Goal: Communication & Community: Answer question/provide support

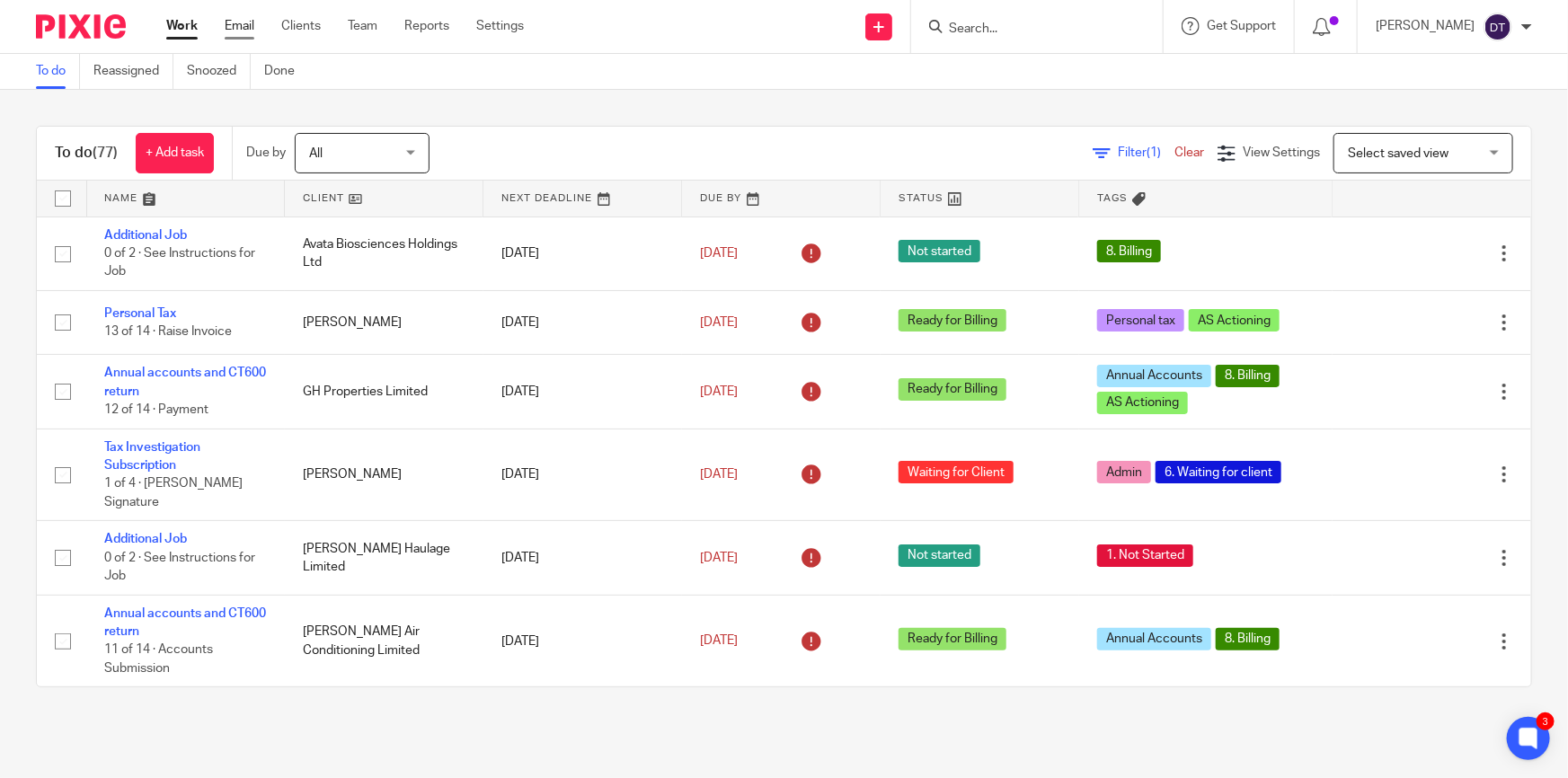
click at [240, 28] on link "Email" at bounding box center [240, 26] width 30 height 18
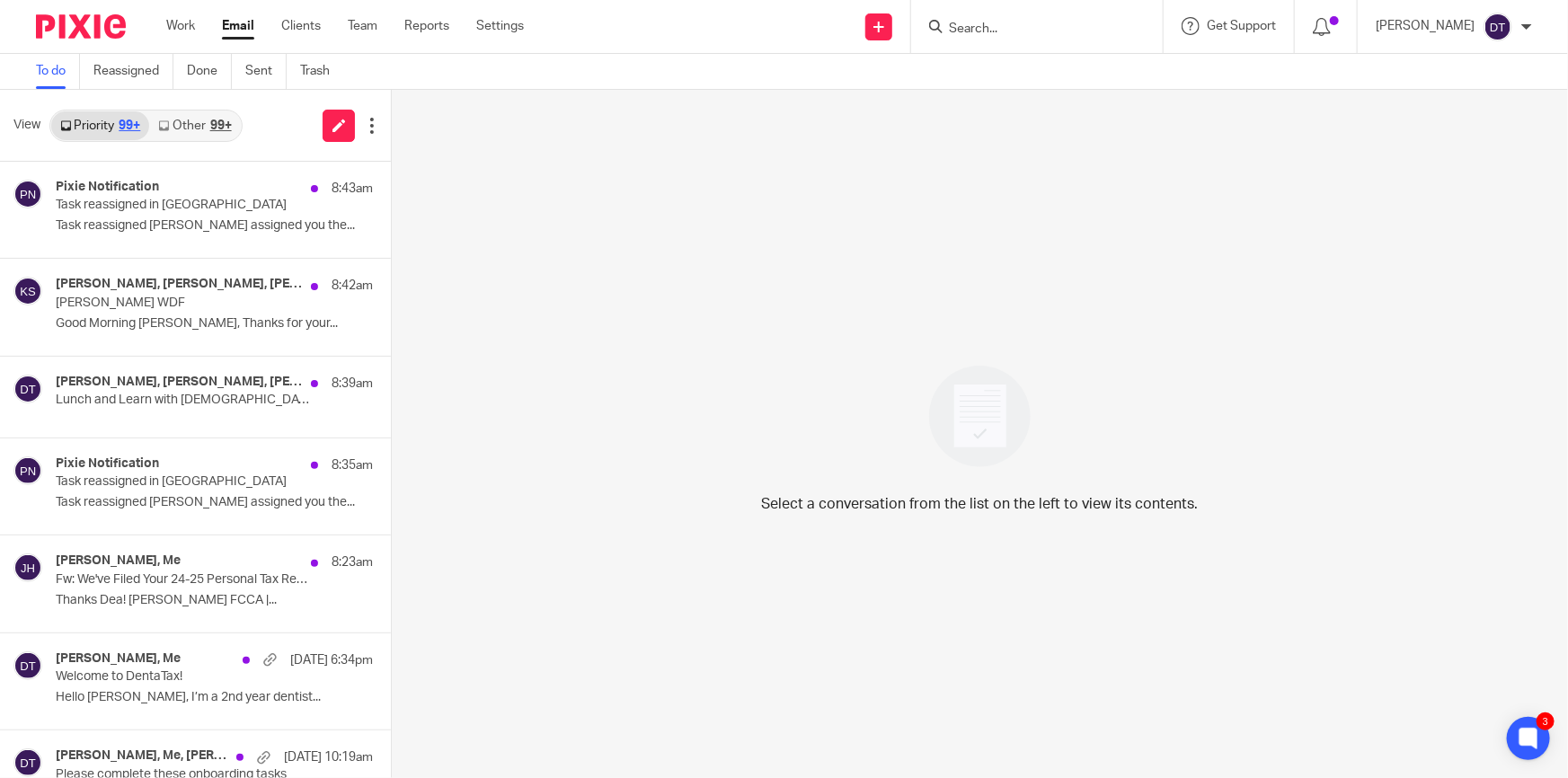
click at [224, 123] on div "99+" at bounding box center [221, 126] width 22 height 13
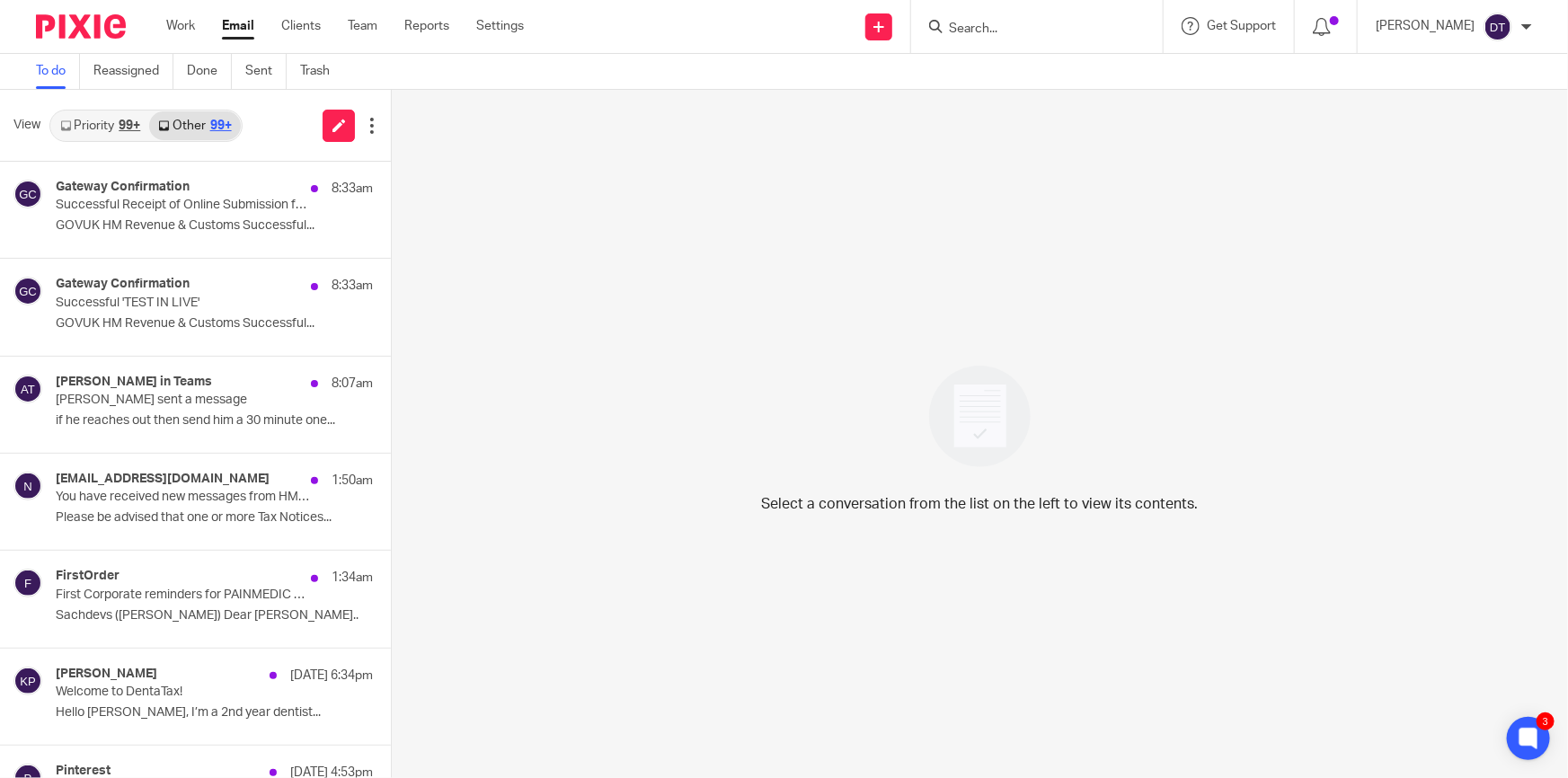
click at [106, 116] on link "Priority 99+" at bounding box center [100, 126] width 98 height 29
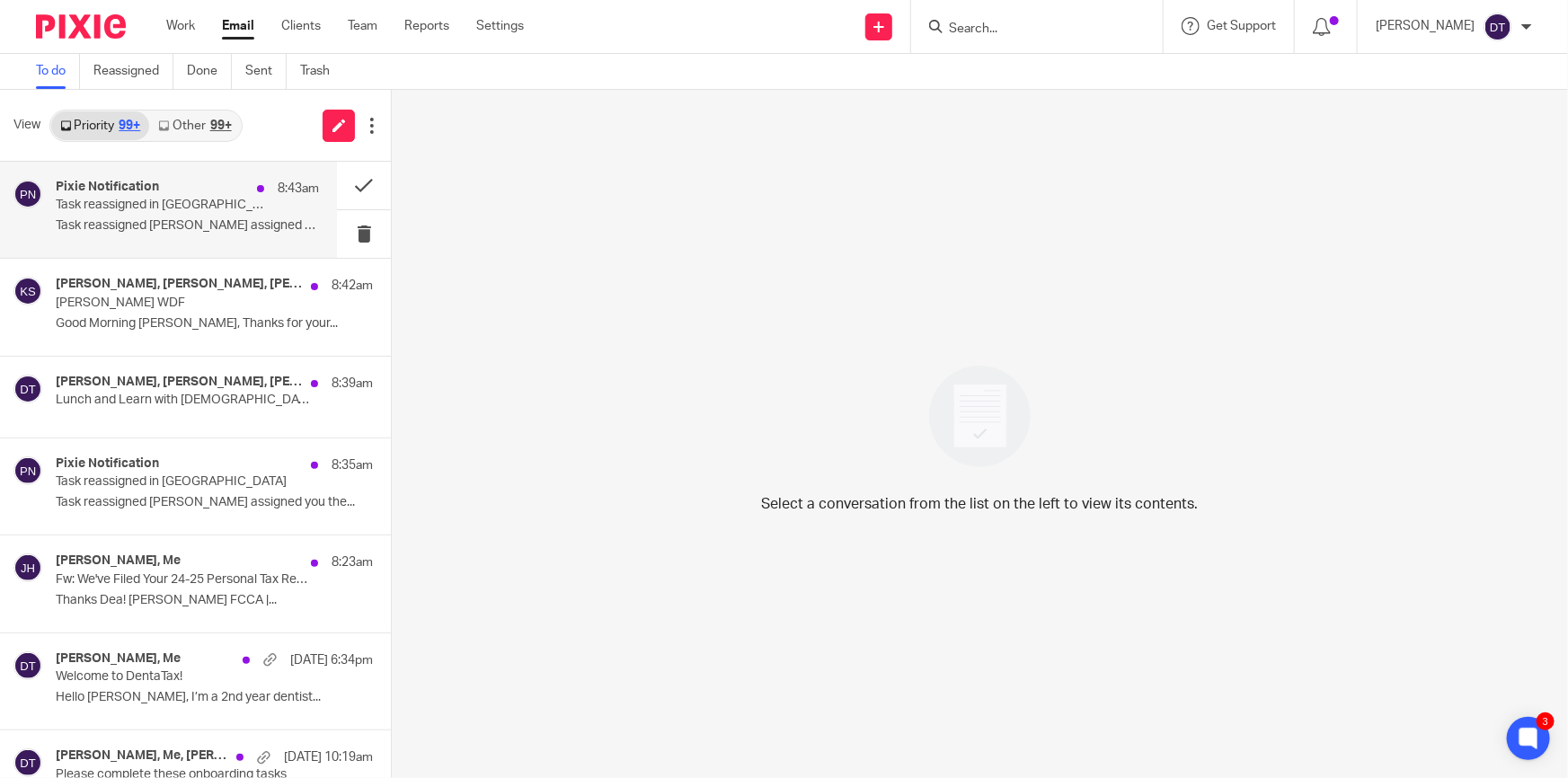
click at [197, 228] on p "Task reassigned [PERSON_NAME] assigned you the..." at bounding box center [187, 226] width 263 height 15
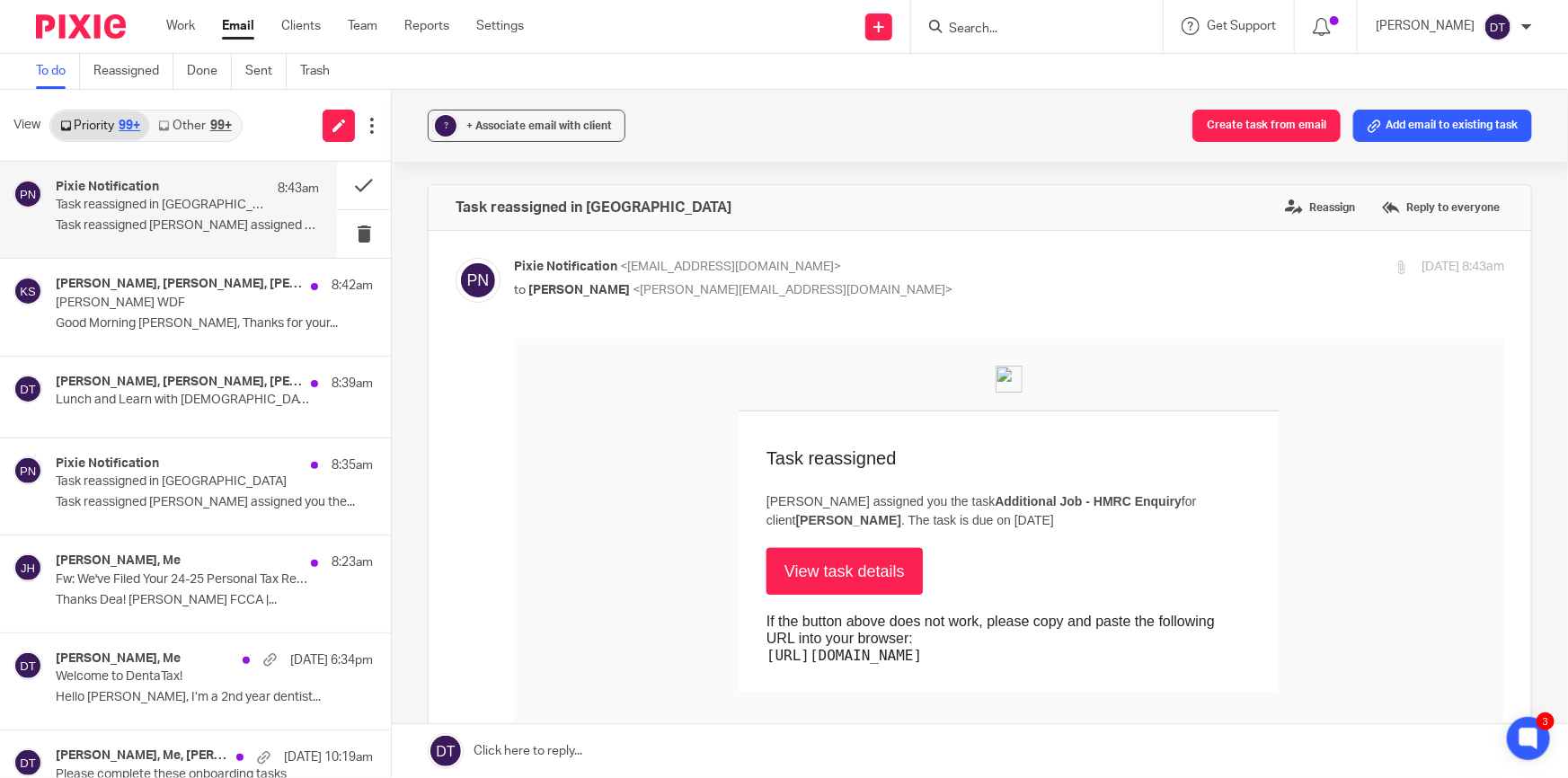
click at [189, 223] on p "Task reassigned [PERSON_NAME] assigned you the..." at bounding box center [187, 226] width 263 height 15
click at [213, 210] on p "Task reassigned in [GEOGRAPHIC_DATA]" at bounding box center [160, 205] width 211 height 15
click at [361, 192] on button at bounding box center [363, 185] width 53 height 48
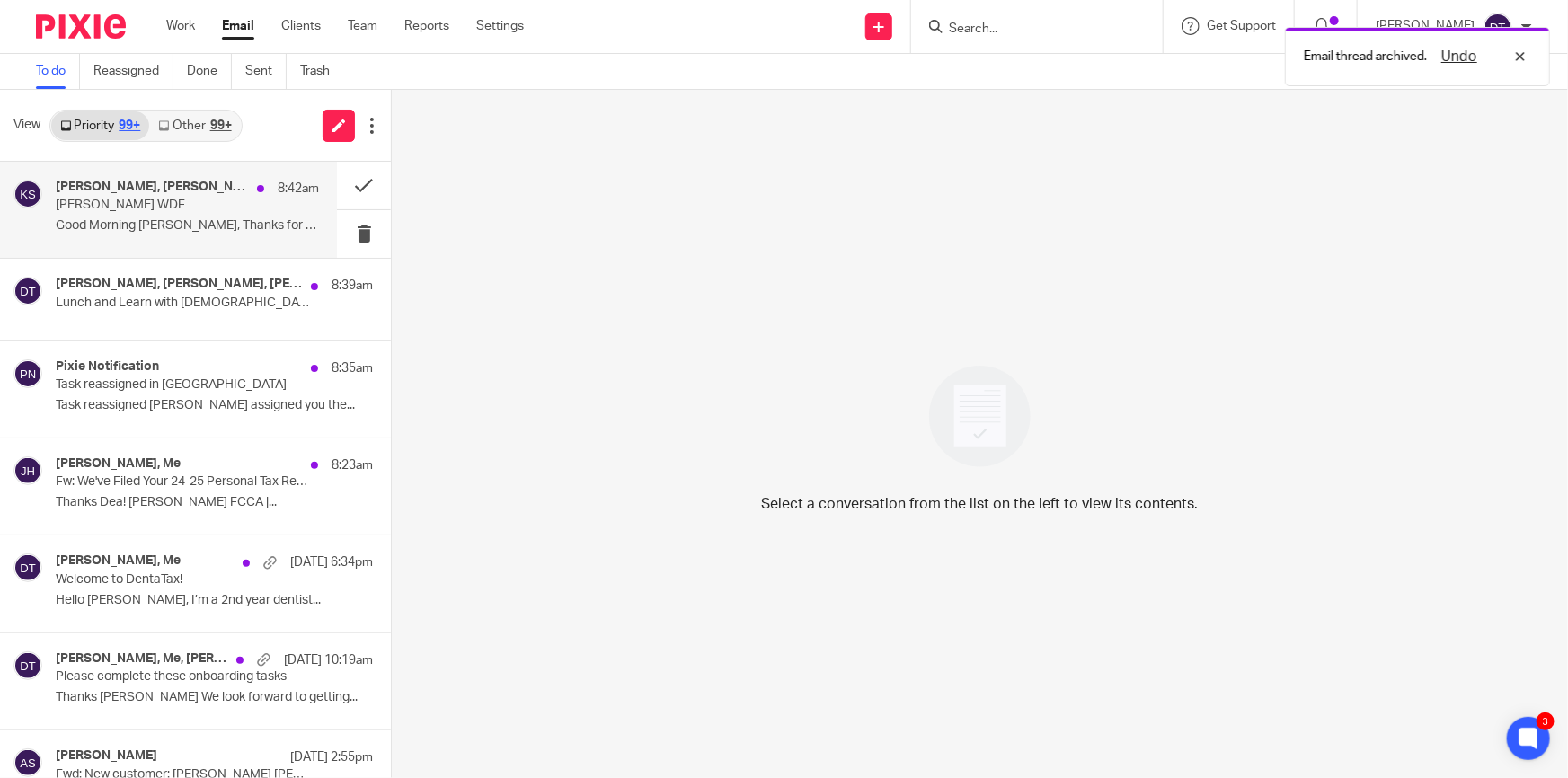
click at [234, 204] on p "[PERSON_NAME] WDF" at bounding box center [160, 205] width 211 height 15
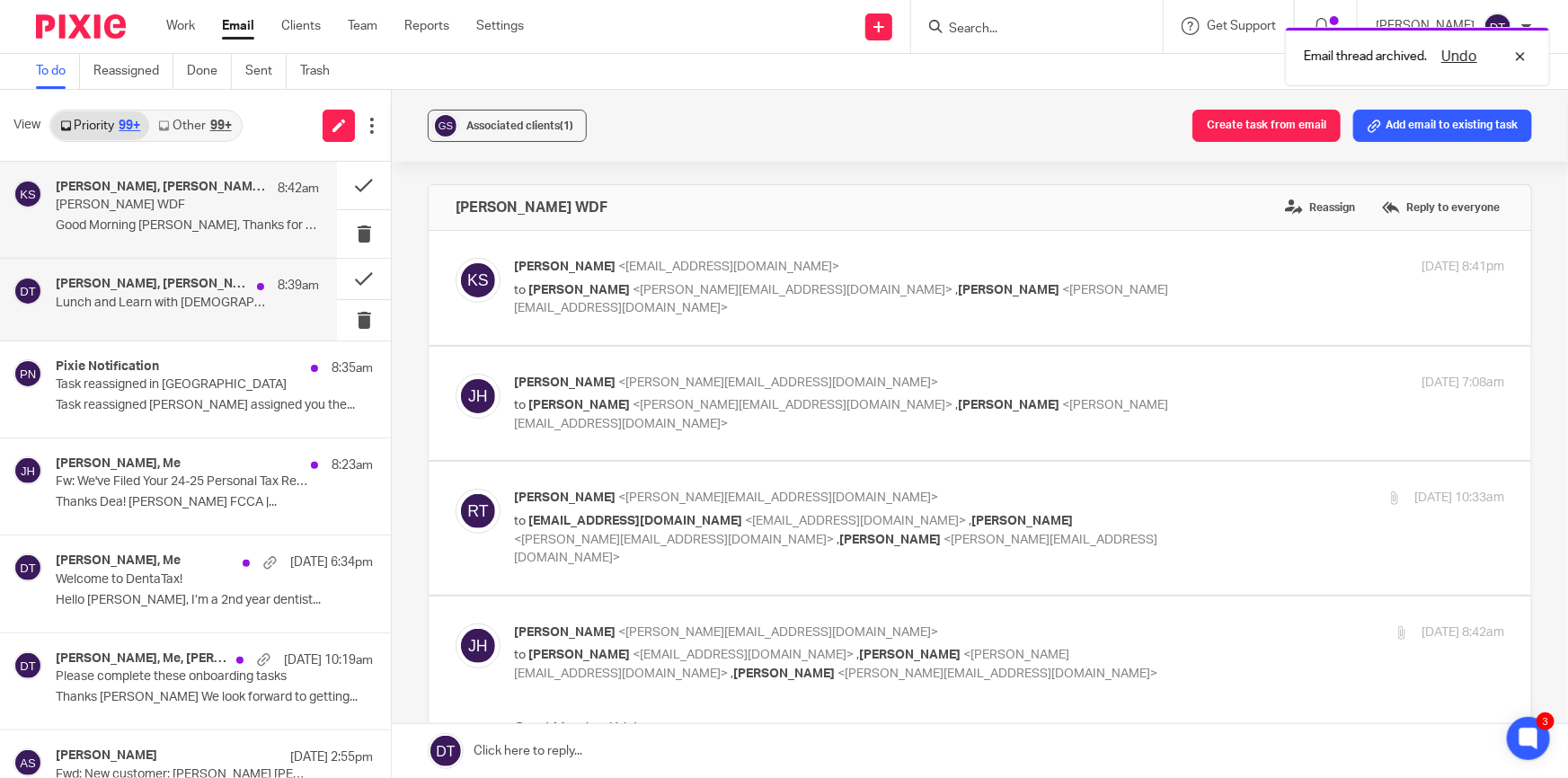
click at [238, 298] on p "Lunch and Learn with [DEMOGRAPHIC_DATA]" at bounding box center [160, 303] width 211 height 15
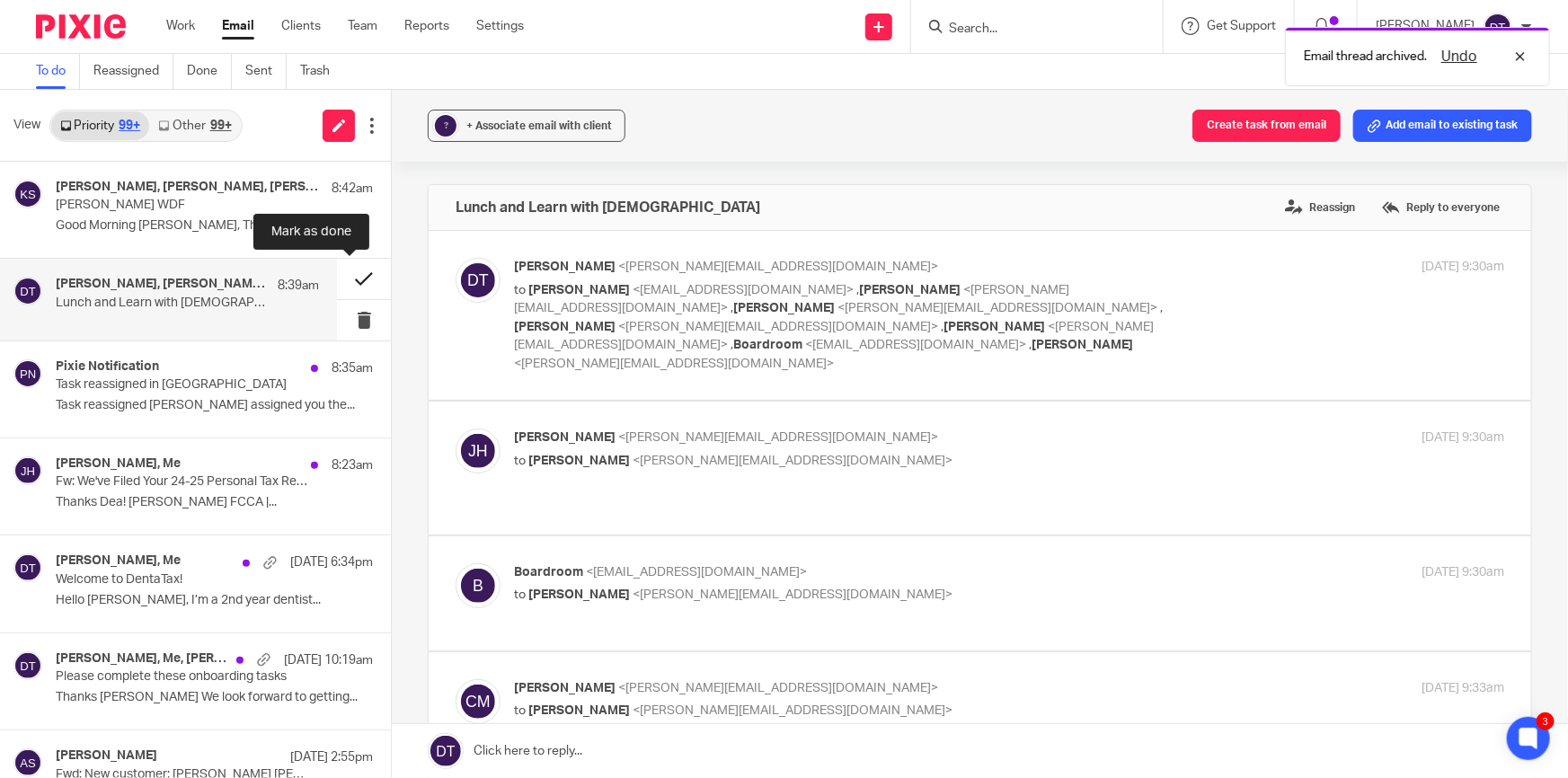
click at [346, 283] on button at bounding box center [363, 278] width 53 height 41
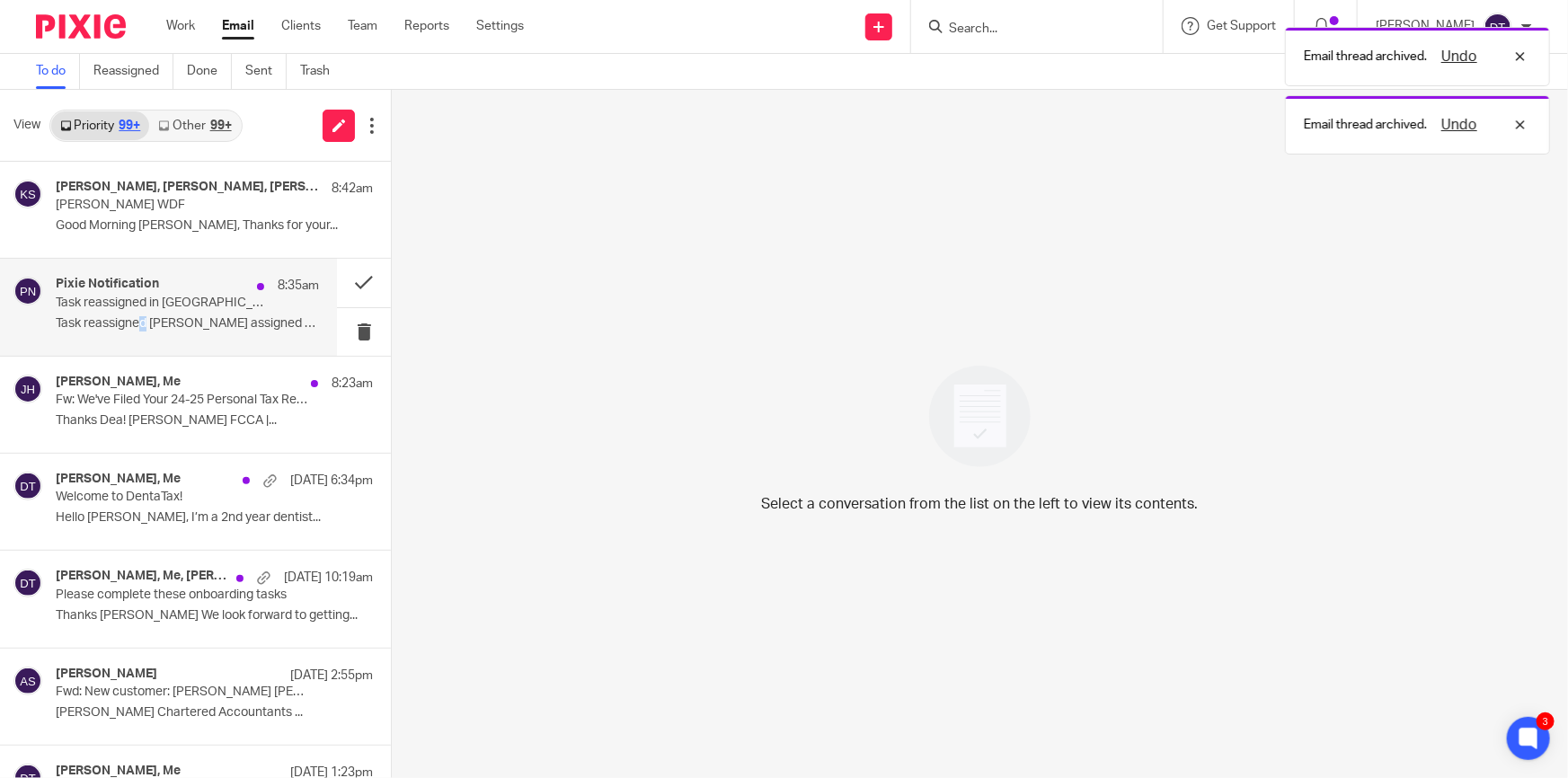
click at [144, 330] on p "Task reassigned [PERSON_NAME] assigned you the..." at bounding box center [187, 323] width 263 height 15
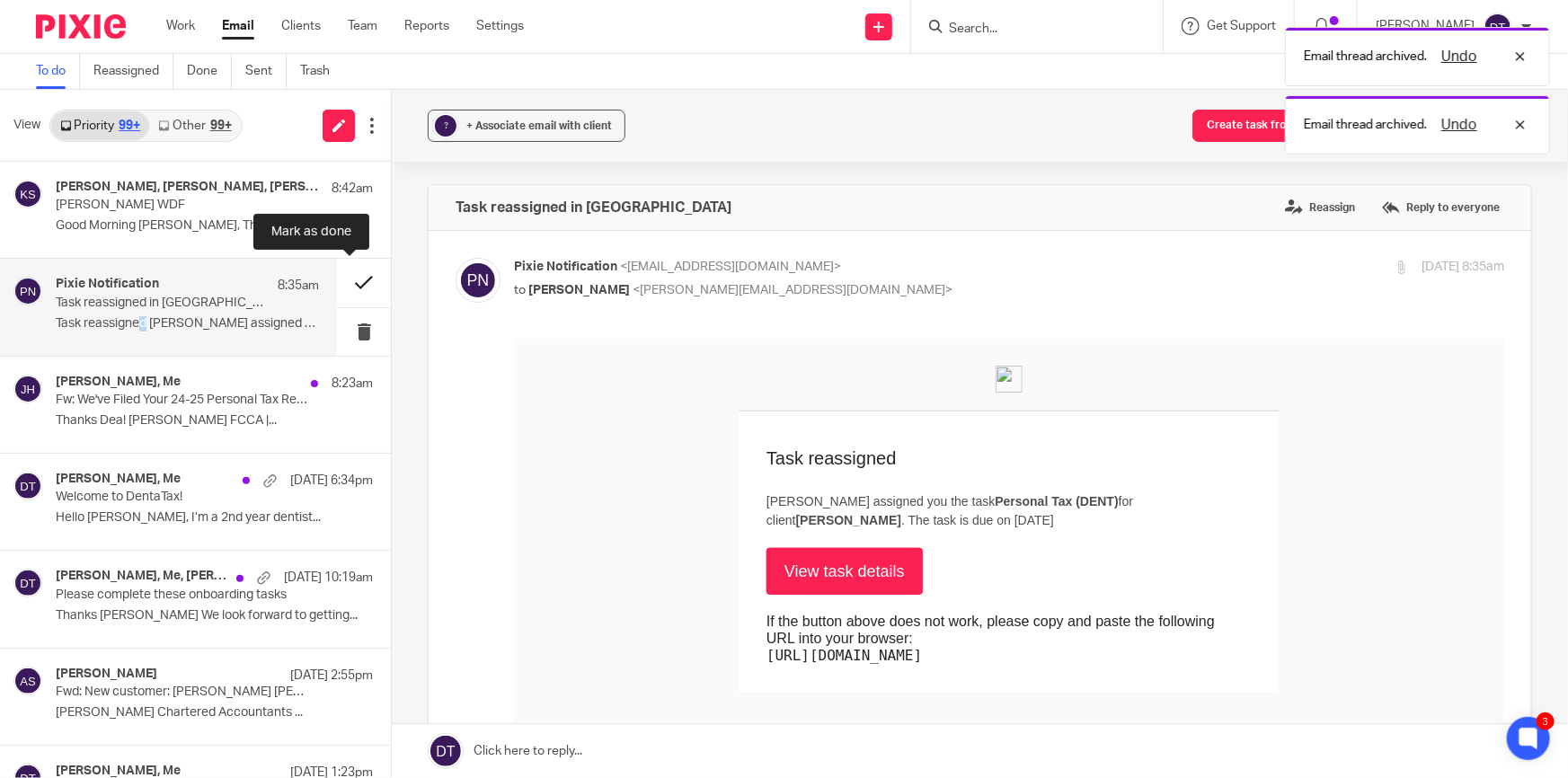
click at [350, 278] on button at bounding box center [363, 282] width 53 height 48
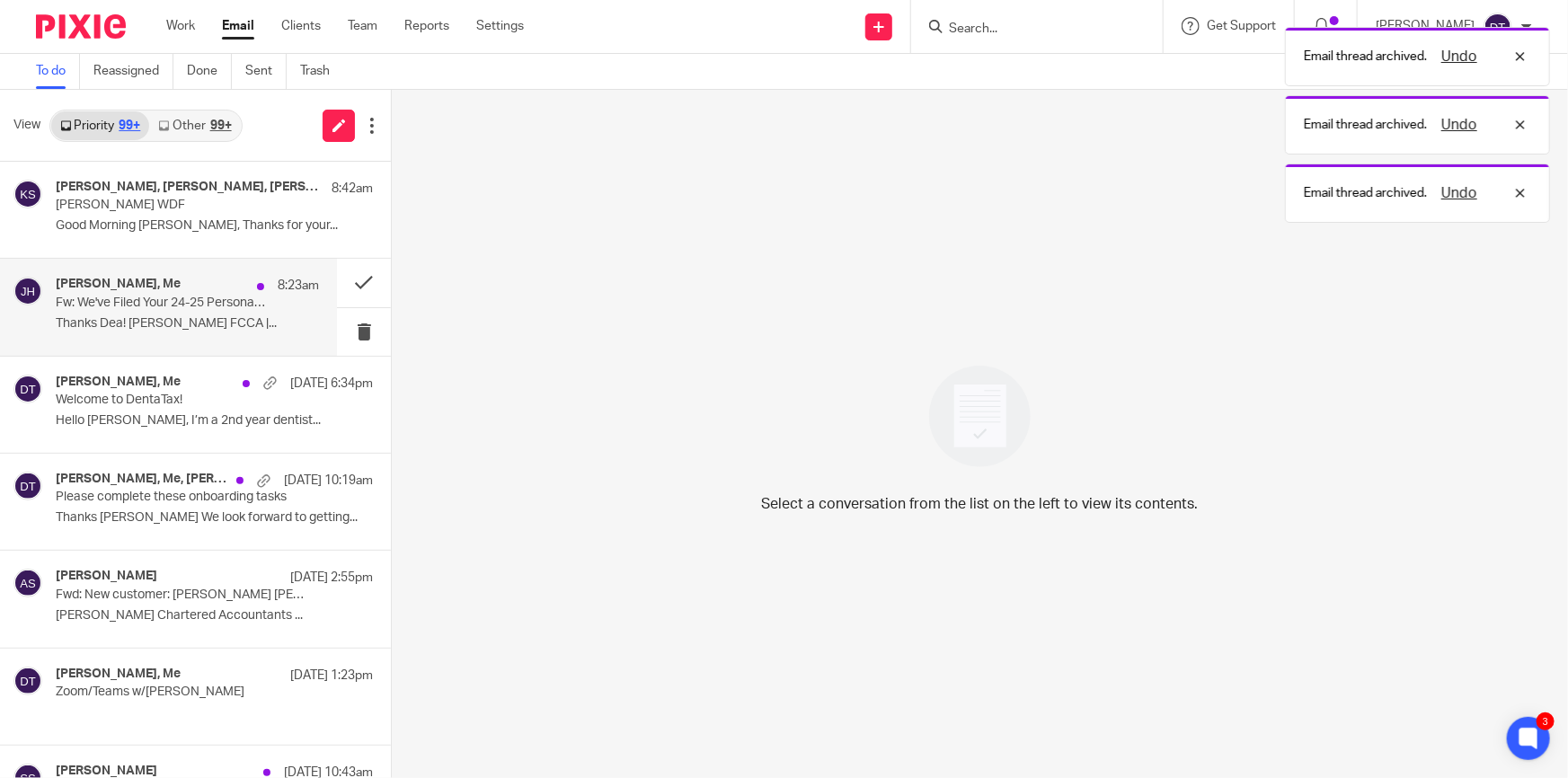
click at [204, 339] on div "[PERSON_NAME], Me 8:23am Fw: We've Filed Your 24-25 Personal Tax Return! Thanks…" at bounding box center [168, 306] width 337 height 96
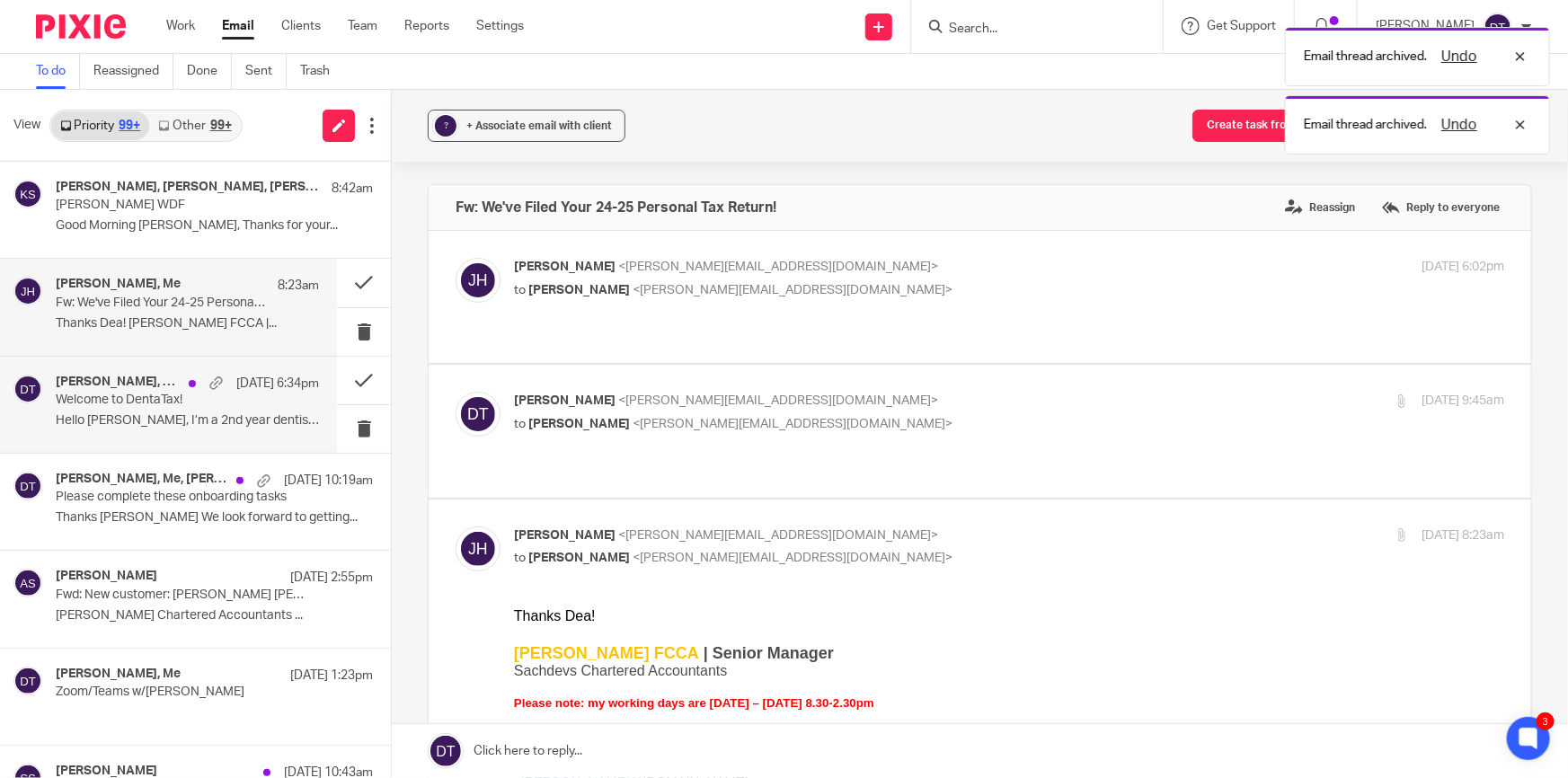
click at [186, 413] on p "Hello [PERSON_NAME], I’m a 2nd year dentist..." at bounding box center [187, 420] width 263 height 15
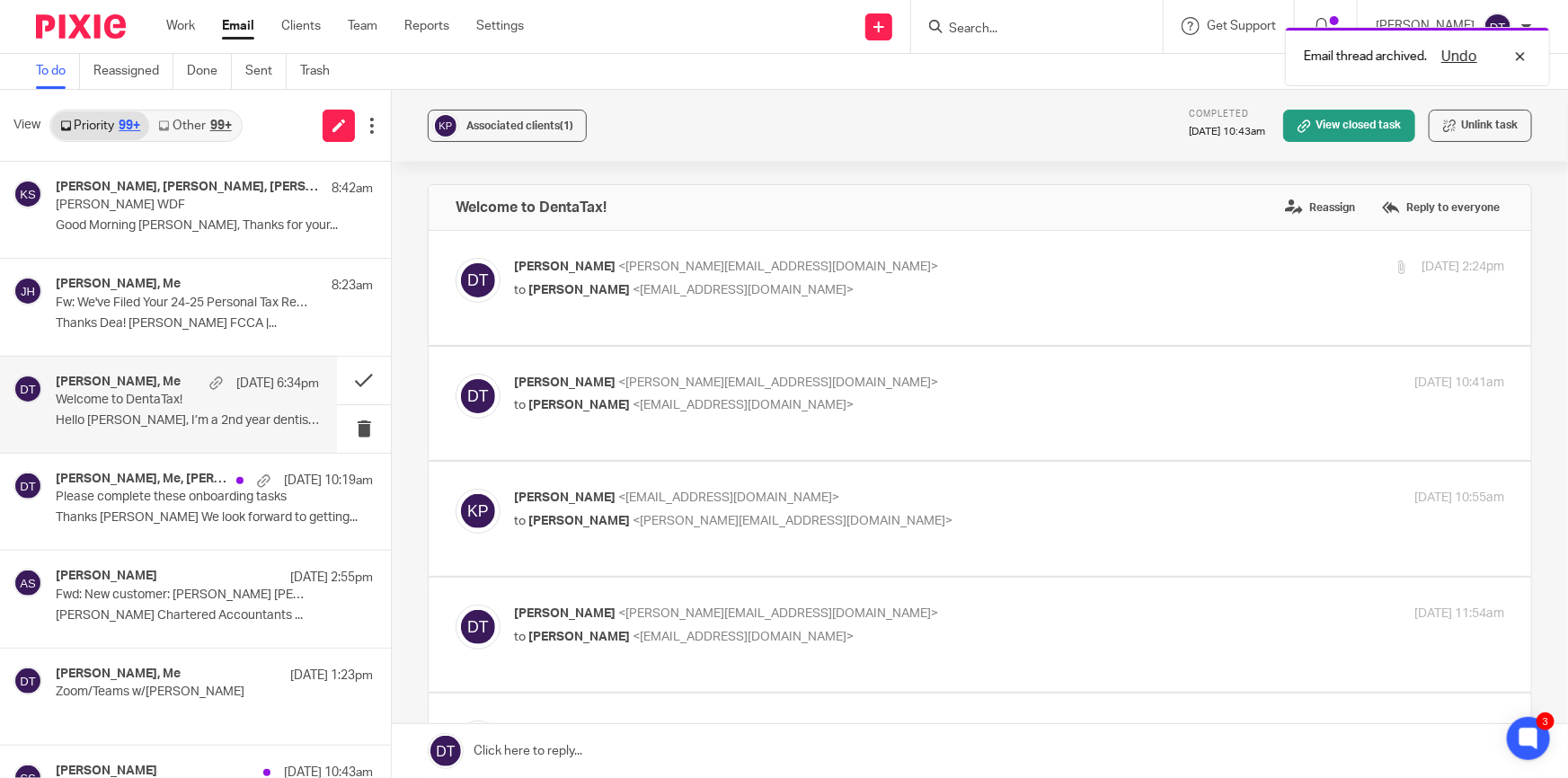
click at [189, 135] on link "Other 99+" at bounding box center [195, 126] width 91 height 29
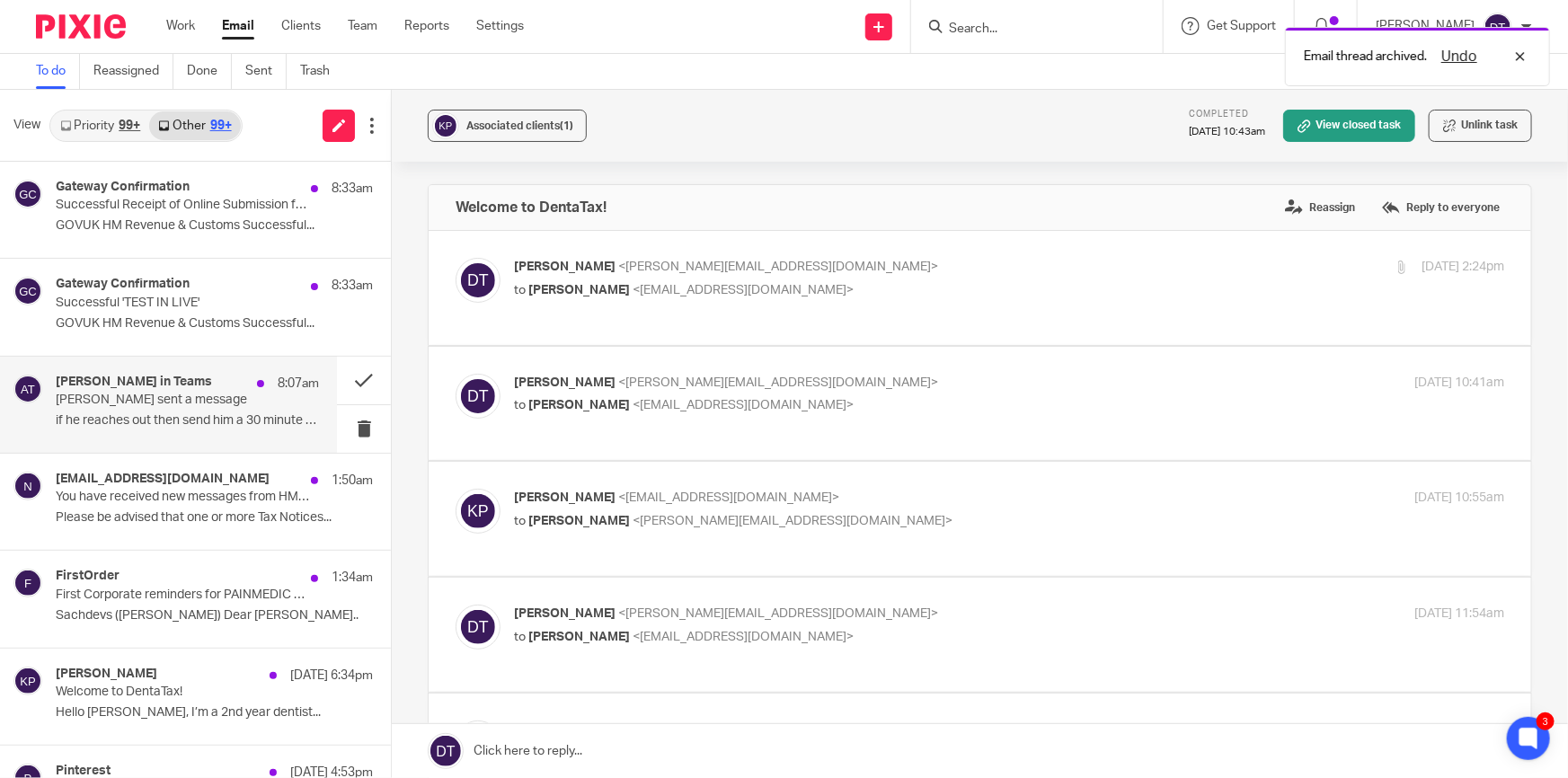
click at [172, 419] on p "if he reaches out then send him a 30 minute one..." at bounding box center [187, 420] width 263 height 15
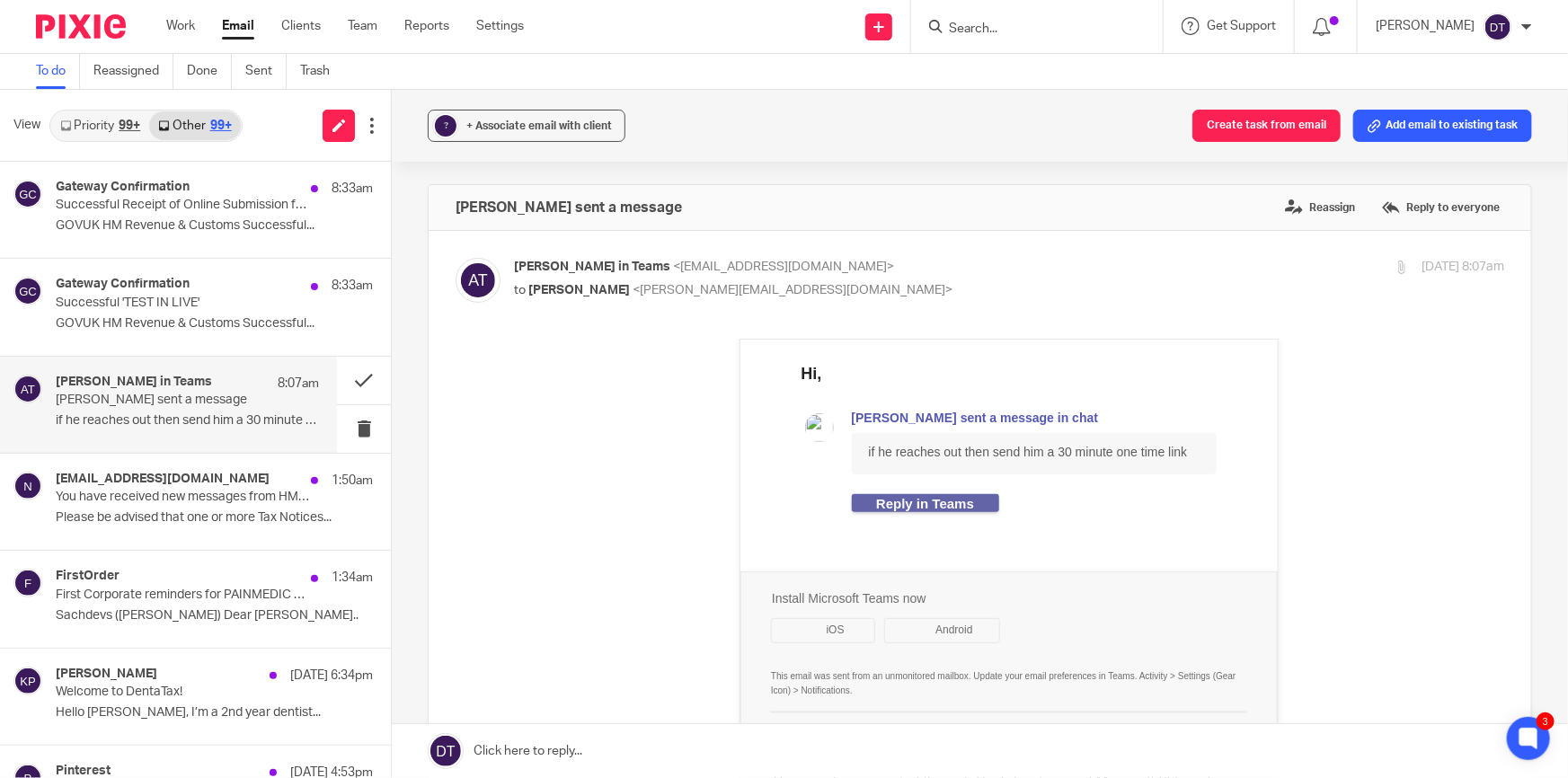
click at [999, 30] on input "Search" at bounding box center [1028, 30] width 161 height 16
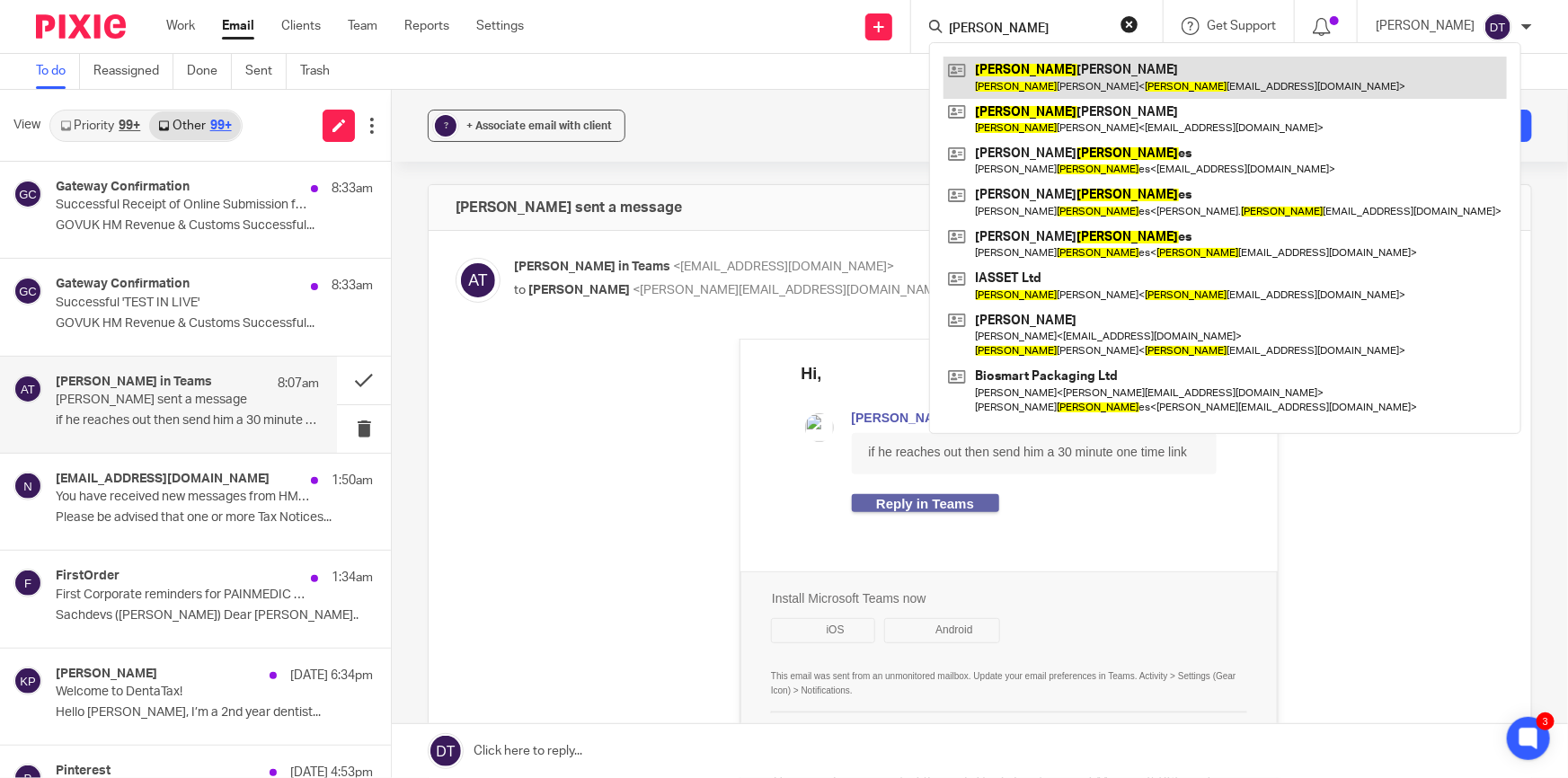
type input "[PERSON_NAME]"
click at [1006, 63] on link at bounding box center [1225, 77] width 563 height 42
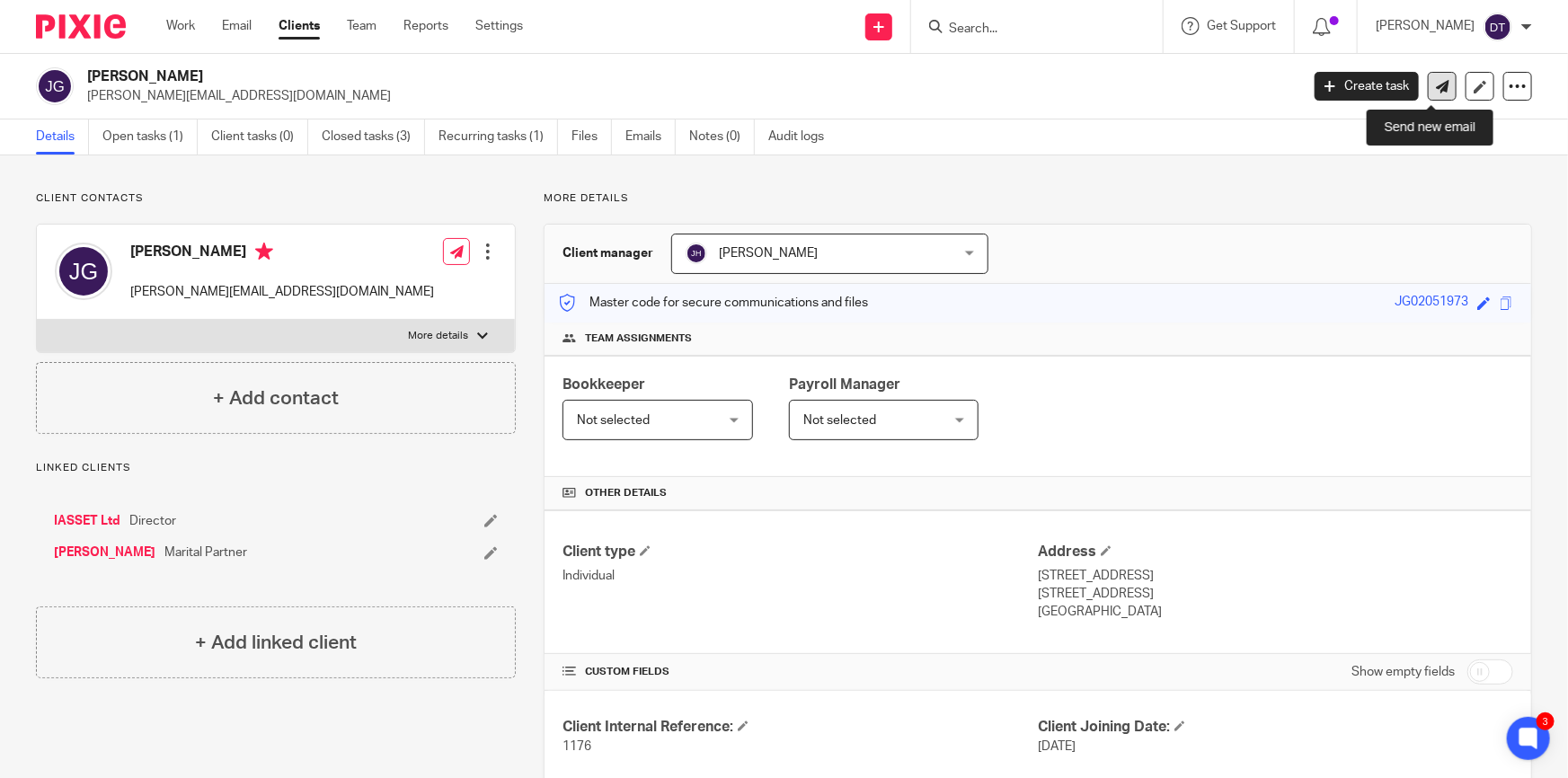
click at [1435, 88] on icon at bounding box center [1442, 87] width 14 height 14
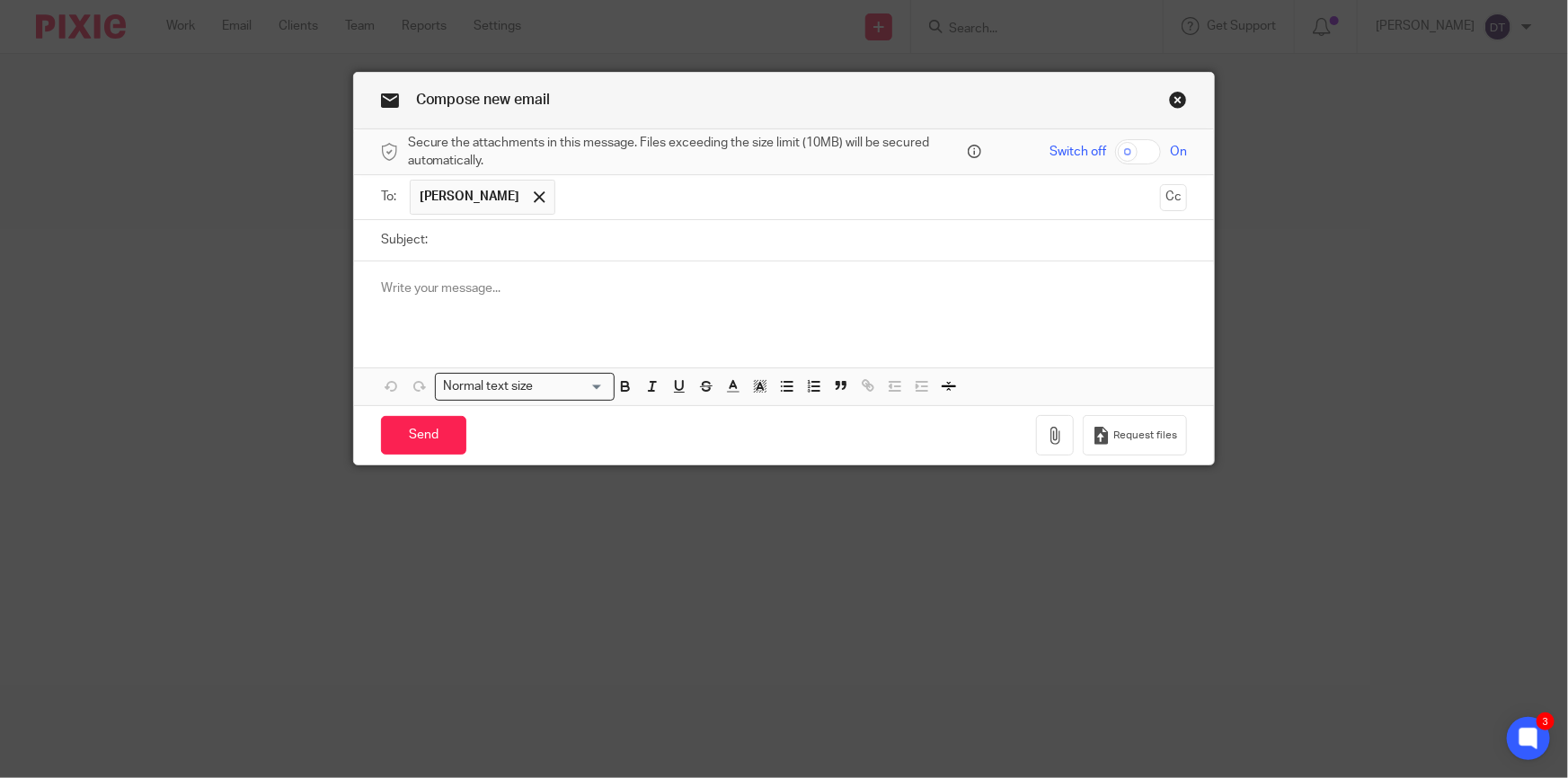
click at [922, 312] on div at bounding box center [784, 296] width 860 height 70
click at [552, 247] on input "Subject:" at bounding box center [812, 240] width 751 height 41
type input "M"
type input "R"
type input "Property Advisory"
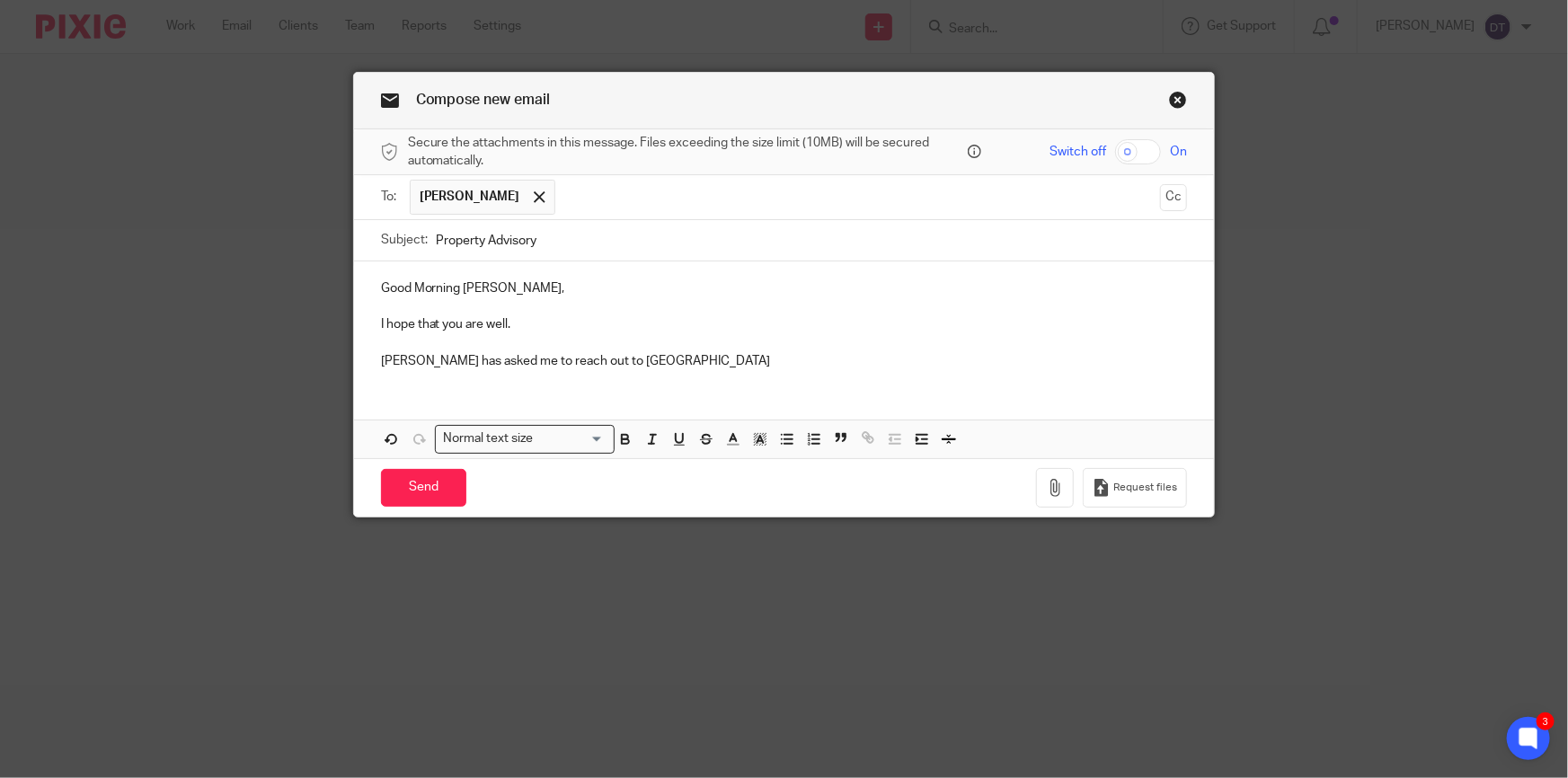
click at [665, 373] on div "Good Morning [PERSON_NAME], I hope that you are well. [PERSON_NAME] has asked m…" at bounding box center [784, 322] width 860 height 122
drag, startPoint x: 666, startPoint y: 364, endPoint x: 371, endPoint y: 357, distance: 295.1
click at [371, 357] on div "Good Morning [PERSON_NAME], I hope that you are well. [PERSON_NAME] has asked m…" at bounding box center [784, 322] width 860 height 122
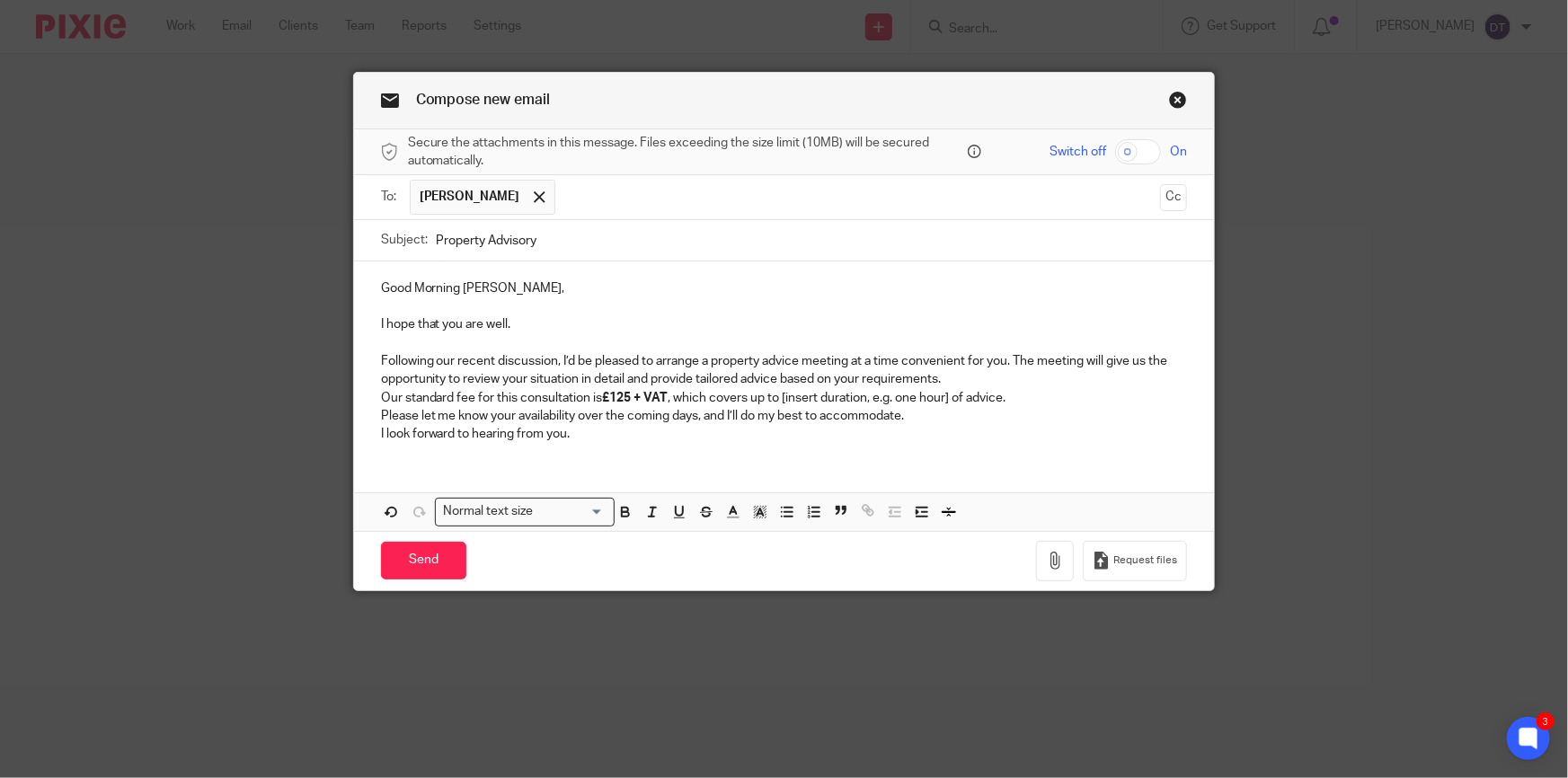
click at [431, 355] on p "Following our recent discussion, I’d be pleased to arrange a property advice me…" at bounding box center [784, 370] width 807 height 37
click at [447, 359] on p "Following our recent discussion, I’d be pleased to arrange a property advice me…" at bounding box center [784, 370] width 807 height 37
click at [433, 359] on p "Following our recent discussion, I’d be pleased to arrange a property advice me…" at bounding box center [784, 370] width 807 height 37
click at [557, 359] on p "Following your recent discussion, I’d be pleased to arrange a property advice m…" at bounding box center [784, 370] width 807 height 37
click at [1080, 360] on p "Following your recent discussion with Jodie, I’d be pleased to arrange a proper…" at bounding box center [784, 370] width 807 height 37
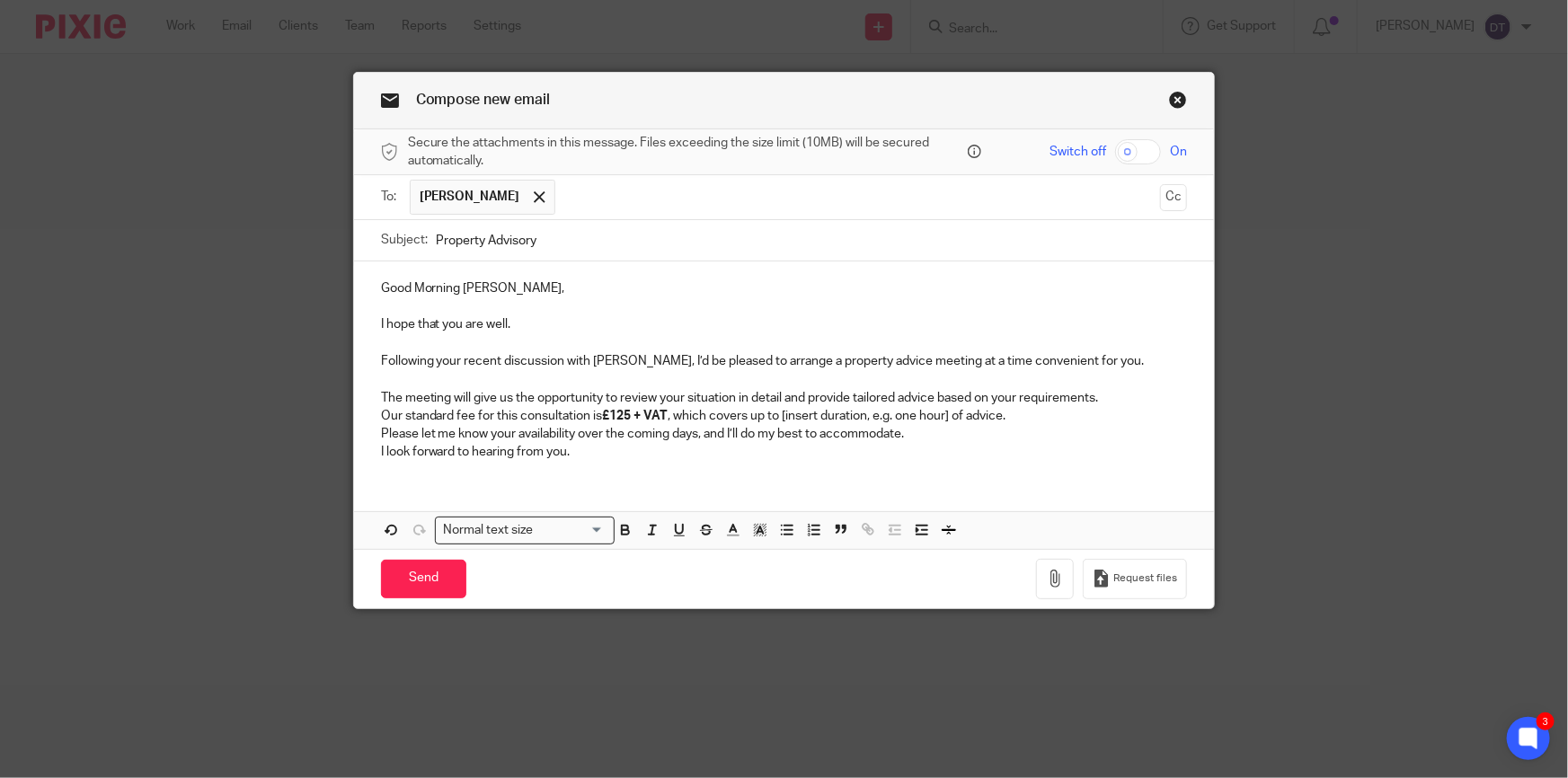
click at [493, 398] on p "The meeting will give us the opportunity to review your situation in detail and…" at bounding box center [784, 398] width 807 height 18
click at [501, 396] on p "The meeting will give us the opportunity to review your situation in detail and…" at bounding box center [784, 398] width 807 height 18
click at [1114, 398] on p "The meeting will give us the opportunity to review your situation in detail and…" at bounding box center [784, 398] width 807 height 18
drag, startPoint x: 1017, startPoint y: 414, endPoint x: 663, endPoint y: 413, distance: 354.0
click at [663, 413] on p "Our standard fee for this consultation is £125 + VAT , which covers up to [inse…" at bounding box center [784, 416] width 807 height 18
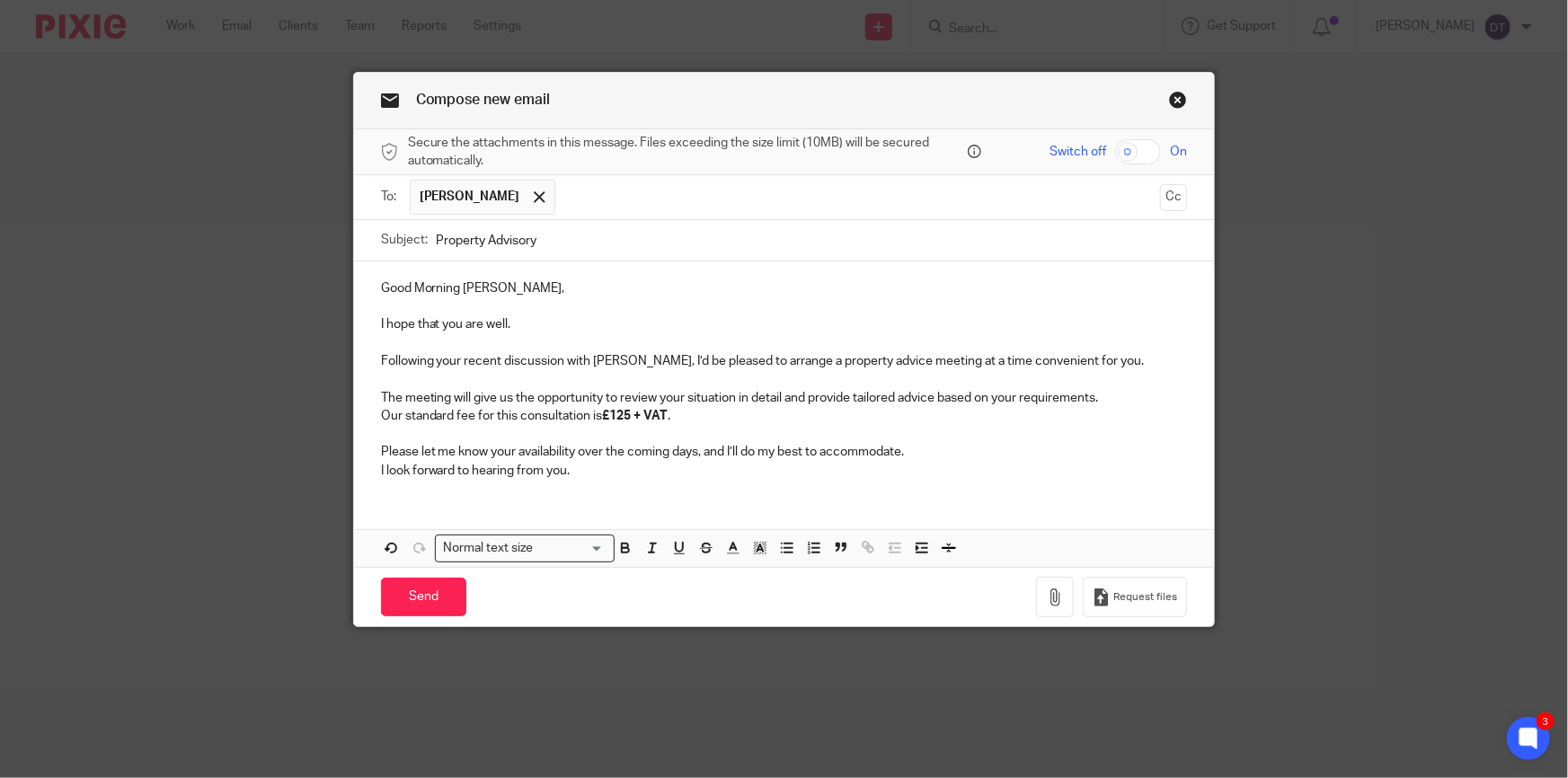
click at [381, 415] on p "Our standard fee for this consultation is £125 + VAT ." at bounding box center [784, 416] width 807 height 18
click at [667, 479] on p "I look forward to hearing from you." at bounding box center [784, 470] width 807 height 18
click at [910, 457] on p "Please let me know your availability over the coming days, and I’ll do my best …" at bounding box center [784, 451] width 807 height 18
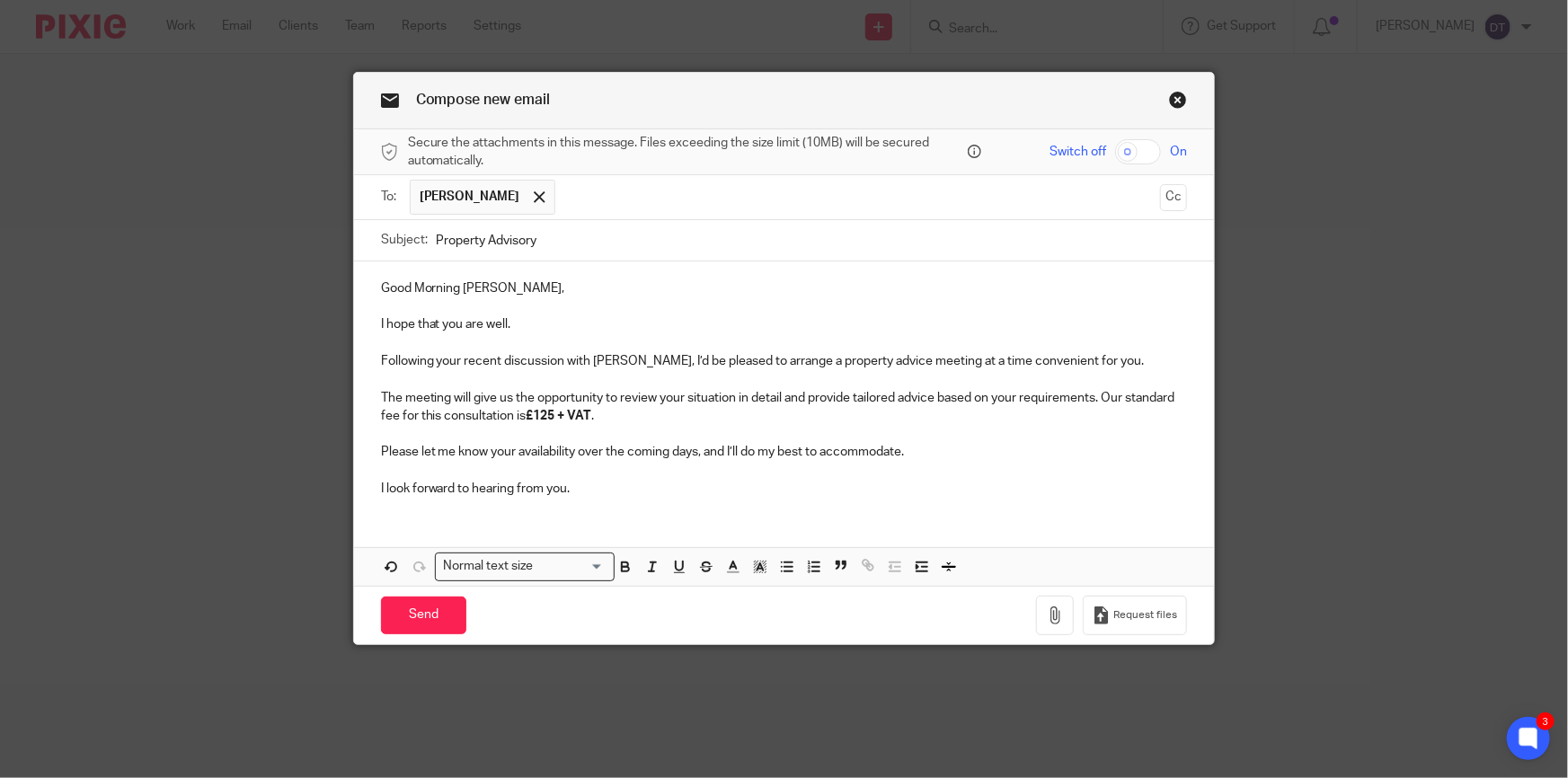
click at [1002, 449] on p "Please let me know your availability over the coming days, and I’ll do my best …" at bounding box center [784, 451] width 807 height 18
click at [381, 451] on p "Please let me know your availability over the coming days, and I’ll do my best …" at bounding box center [784, 451] width 807 height 18
click at [1077, 456] on p "If you are happy to proceed, please let me know your availability over the comi…" at bounding box center [784, 451] width 807 height 18
click at [902, 437] on p at bounding box center [784, 434] width 807 height 18
click at [1098, 452] on p "If you are happy to proceed, please let me know your availability over the comi…" at bounding box center [784, 451] width 807 height 18
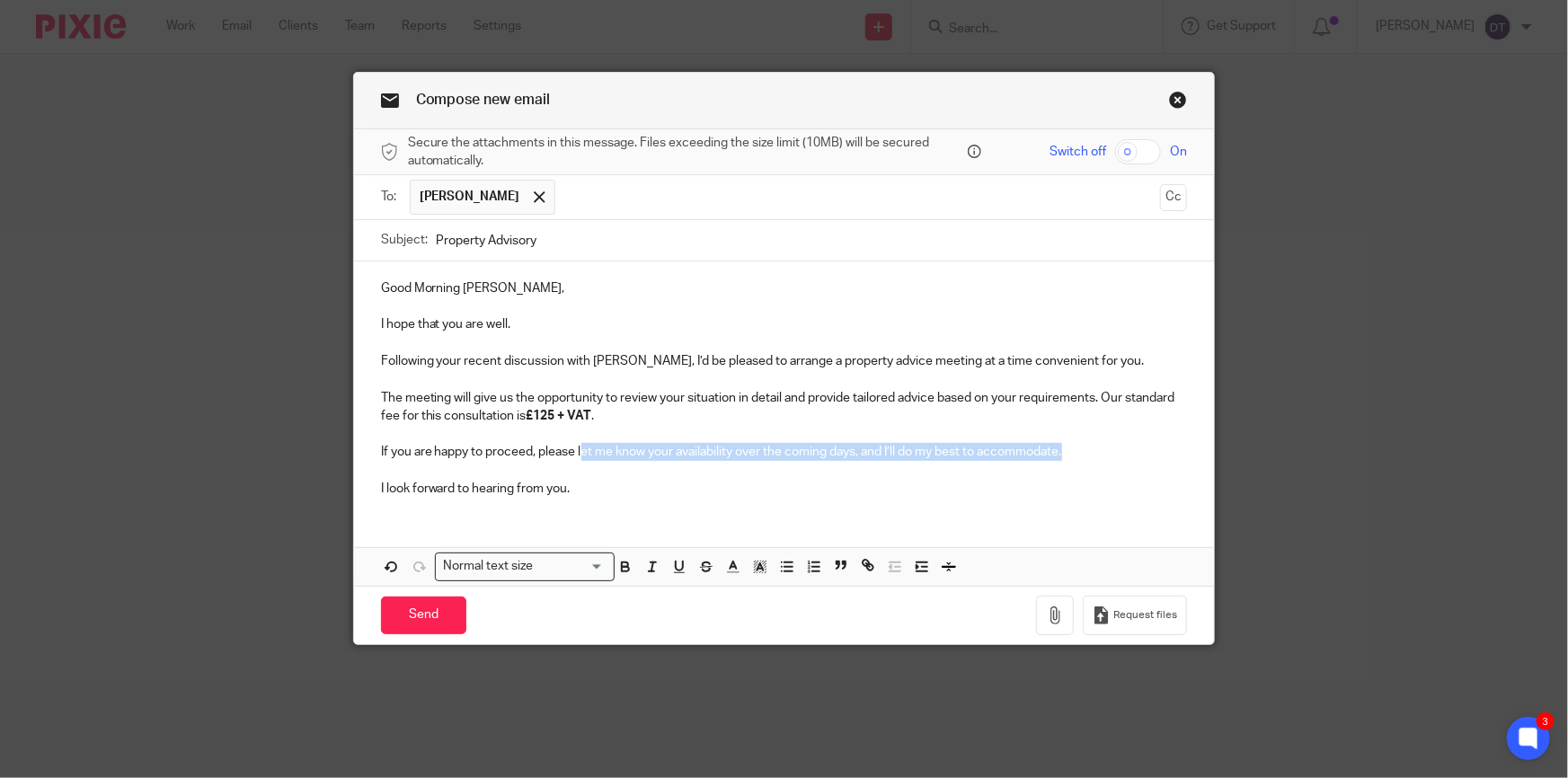
drag, startPoint x: 1106, startPoint y: 447, endPoint x: 577, endPoint y: 455, distance: 529.1
click at [577, 455] on p "If you are happy to proceed, please let me know your availability over the comi…" at bounding box center [784, 451] width 807 height 18
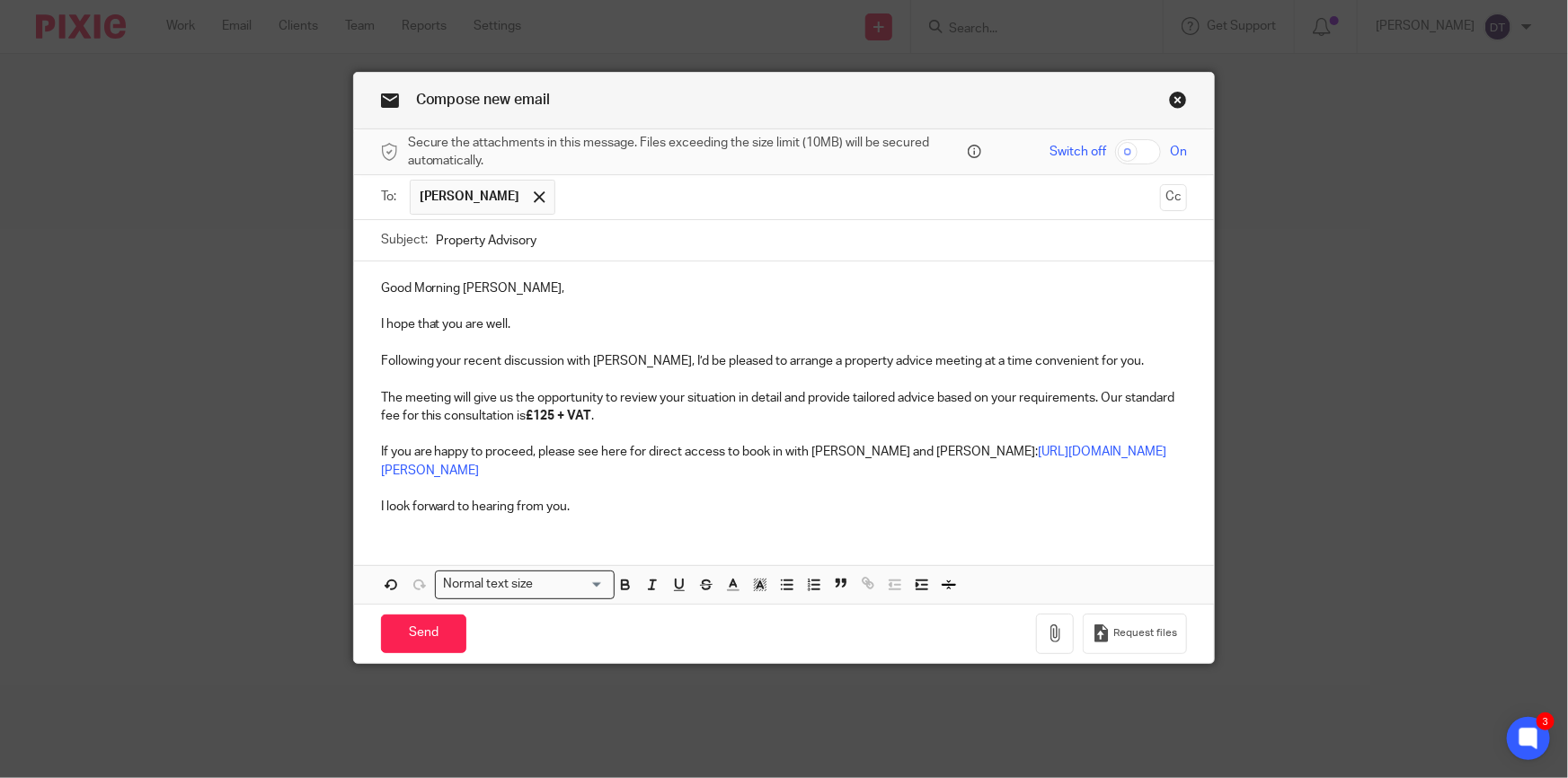
click at [605, 508] on p "I look forward to hearing from you." at bounding box center [784, 507] width 807 height 18
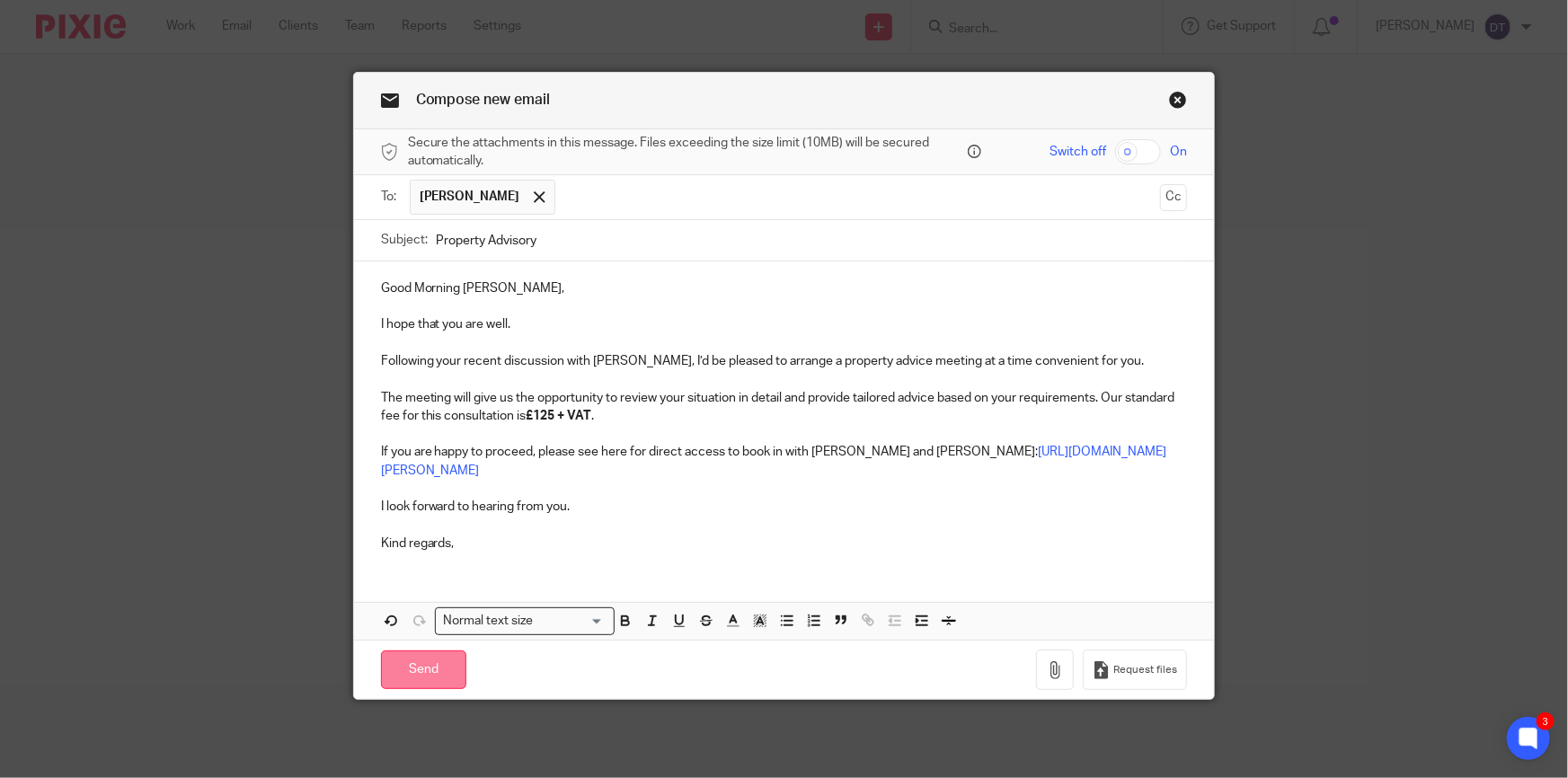
click at [423, 666] on input "Send" at bounding box center [424, 669] width 85 height 39
